Goal: Navigation & Orientation: Go to known website

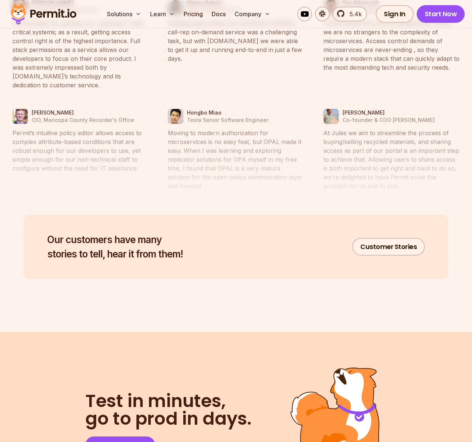
scroll to position [3644, 0]
